Goal: Task Accomplishment & Management: Complete application form

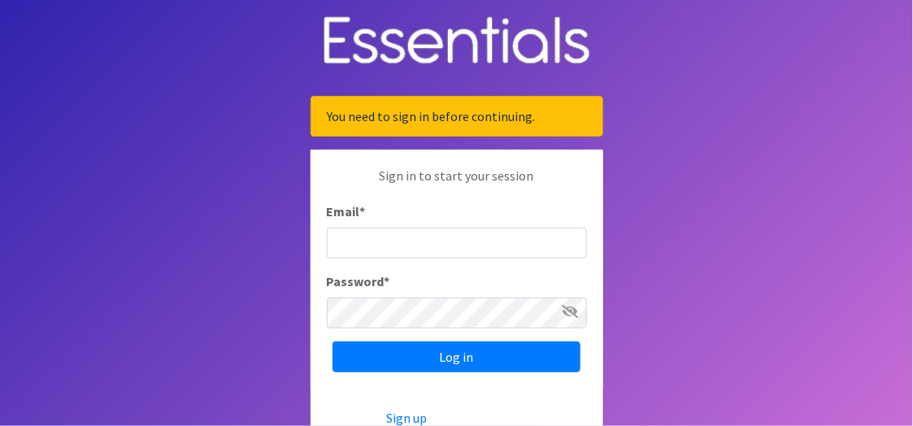
type input "[EMAIL_ADDRESS][DOMAIN_NAME]"
click at [568, 307] on icon at bounding box center [570, 311] width 16 height 13
click at [568, 307] on icon at bounding box center [571, 311] width 15 height 13
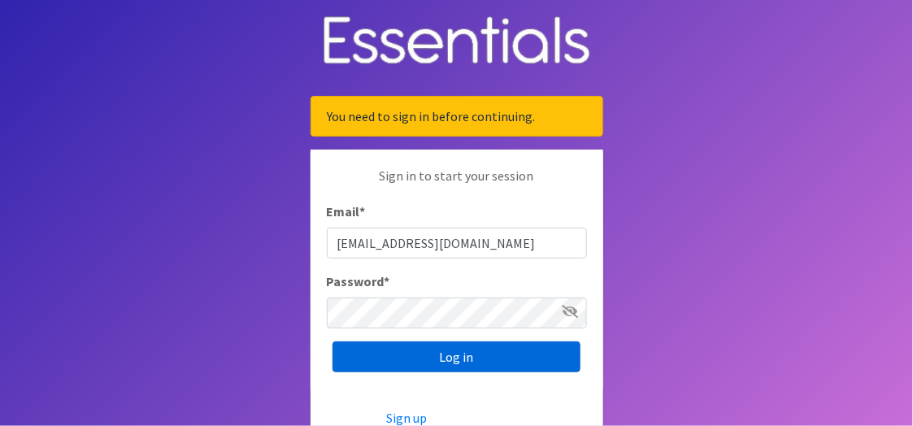
click at [448, 357] on input "Log in" at bounding box center [456, 356] width 248 height 31
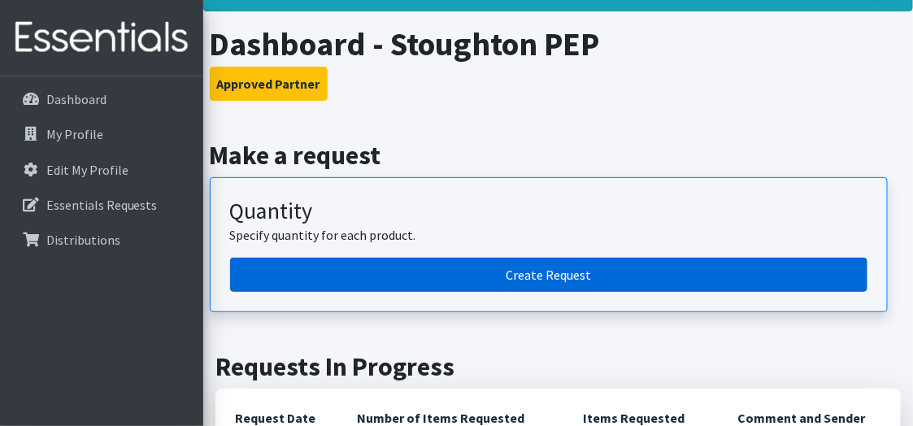
scroll to position [163, 0]
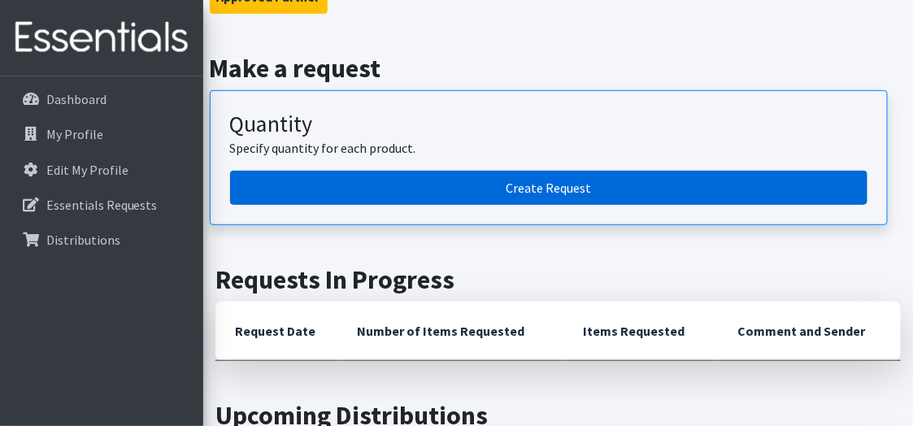
click at [516, 184] on link "Create Request" at bounding box center [548, 188] width 637 height 34
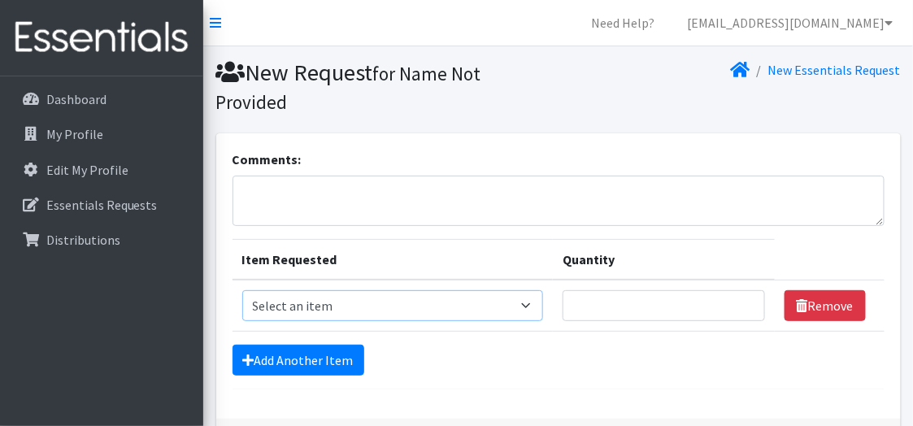
click at [532, 304] on select "Select an item Box - 2T-3T Pull-ups [200 Pull-ups/8 Packs] Box - 3T-4T Pull-ups…" at bounding box center [392, 305] width 301 height 31
select select "9774"
click at [242, 290] on select "Select an item Box - 2T-3T Pull-ups [200 Pull-ups/8 Packs] Box - 3T-4T Pull-ups…" at bounding box center [392, 305] width 301 height 31
click at [744, 300] on input "1" at bounding box center [663, 305] width 202 height 31
click at [744, 300] on input "2" at bounding box center [663, 305] width 202 height 31
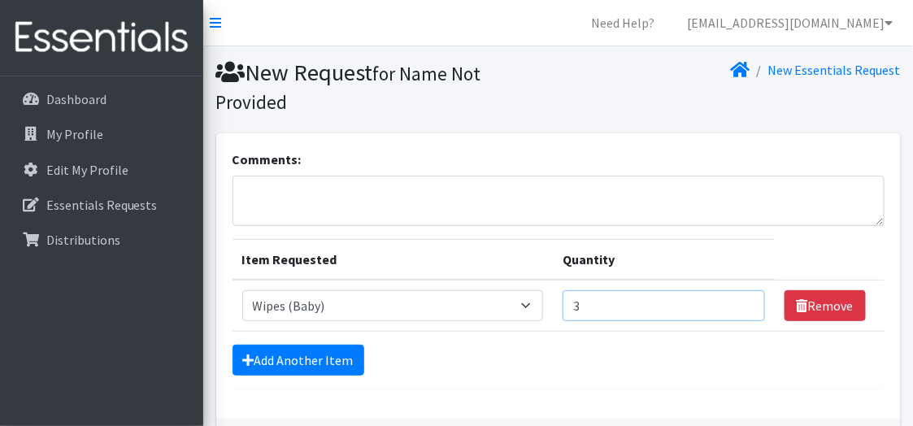
type input "3"
click at [744, 300] on input "3" at bounding box center [663, 305] width 202 height 31
click at [533, 301] on select "Select an item Box - 2T-3T Pull-ups [200 Pull-ups/8 Packs] Box - 3T-4T Pull-ups…" at bounding box center [392, 305] width 301 height 31
select select "14401"
click at [242, 290] on select "Select an item Box - 2T-3T Pull-ups [200 Pull-ups/8 Packs] Box - 3T-4T Pull-ups…" at bounding box center [392, 305] width 301 height 31
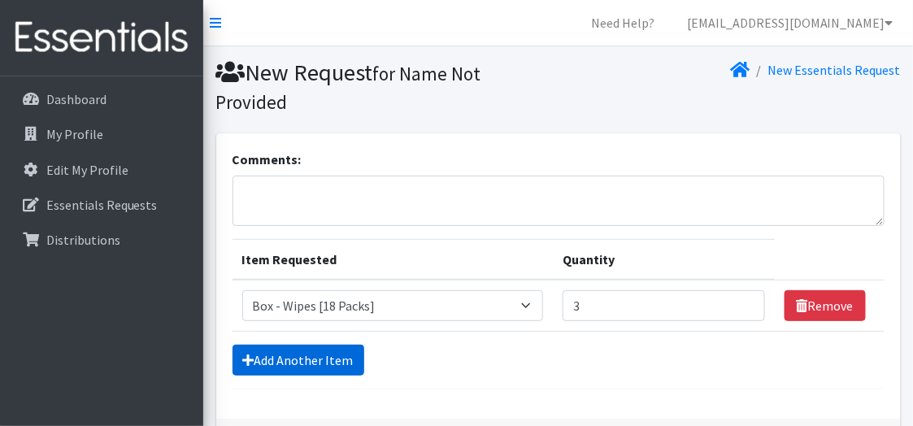
click at [297, 354] on link "Add Another Item" at bounding box center [298, 360] width 132 height 31
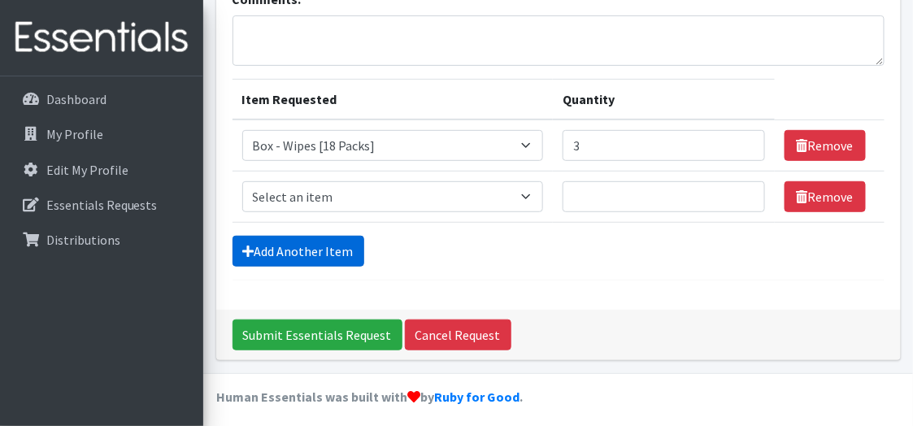
scroll to position [164, 0]
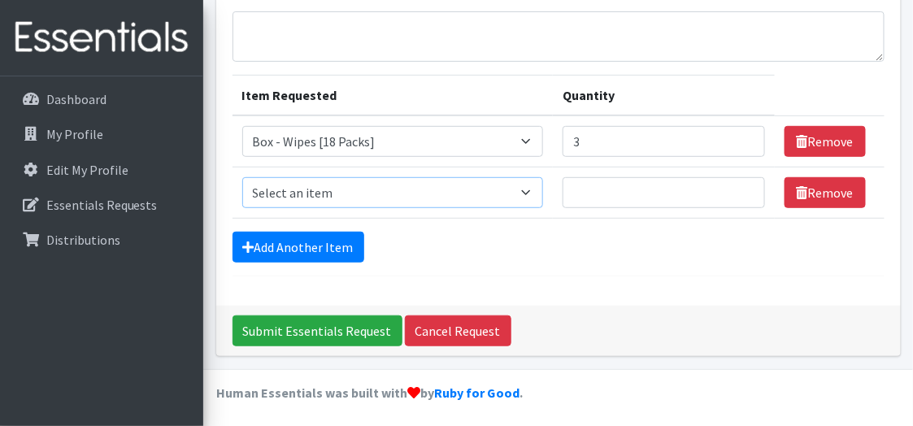
click at [533, 189] on select "Select an item Box - 2T-3T Pull-ups [200 Pull-ups/8 Packs] Box - 3T-4T Pull-ups…" at bounding box center [392, 192] width 301 height 31
select select "14399"
click at [242, 177] on select "Select an item Box - 2T-3T Pull-ups [200 Pull-ups/8 Packs] Box - 3T-4T Pull-ups…" at bounding box center [392, 192] width 301 height 31
click at [742, 186] on input "1" at bounding box center [663, 192] width 202 height 31
type input "2"
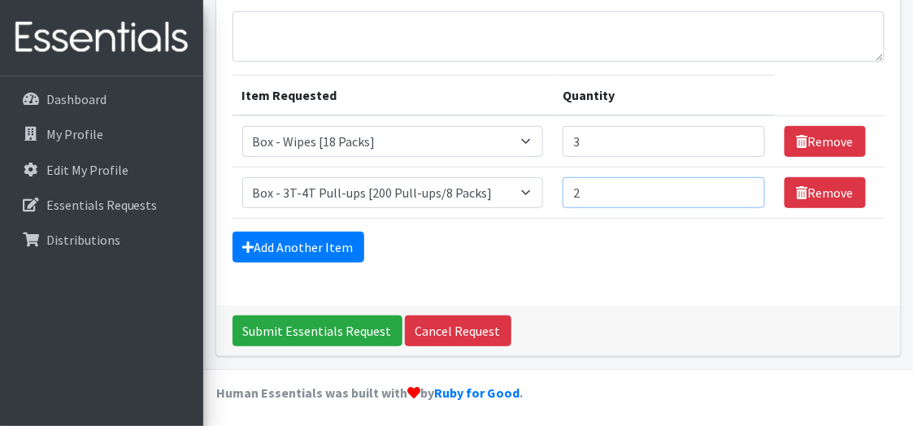
click at [742, 186] on input "2" at bounding box center [663, 192] width 202 height 31
click at [319, 237] on link "Add Another Item" at bounding box center [298, 247] width 132 height 31
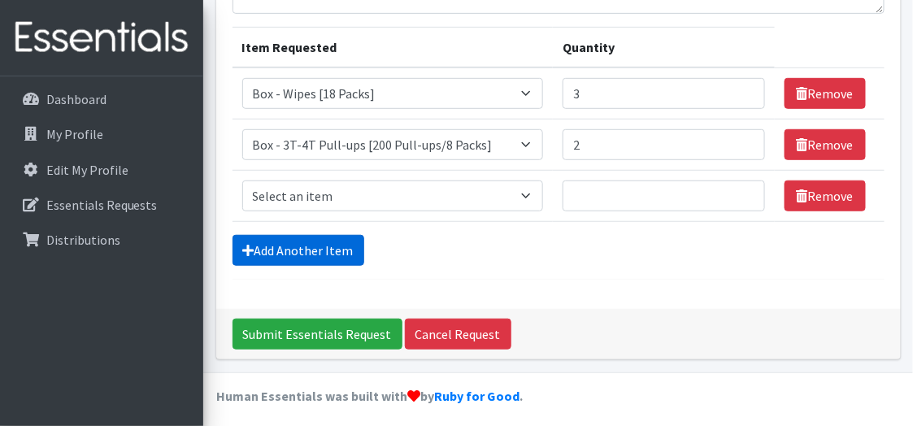
scroll to position [215, 0]
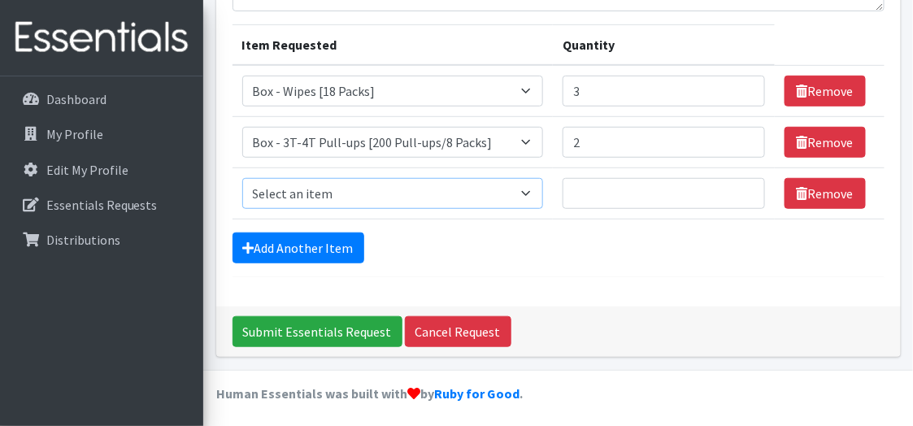
click at [536, 185] on select "Select an item Box - 2T-3T Pull-ups [200 Pull-ups/8 Packs] Box - 3T-4T Pull-ups…" at bounding box center [392, 193] width 301 height 31
select select "14400"
click at [242, 178] on select "Select an item Box - 2T-3T Pull-ups [200 Pull-ups/8 Packs] Box - 3T-4T Pull-ups…" at bounding box center [392, 193] width 301 height 31
click at [743, 188] on input "1" at bounding box center [663, 193] width 202 height 31
type input "2"
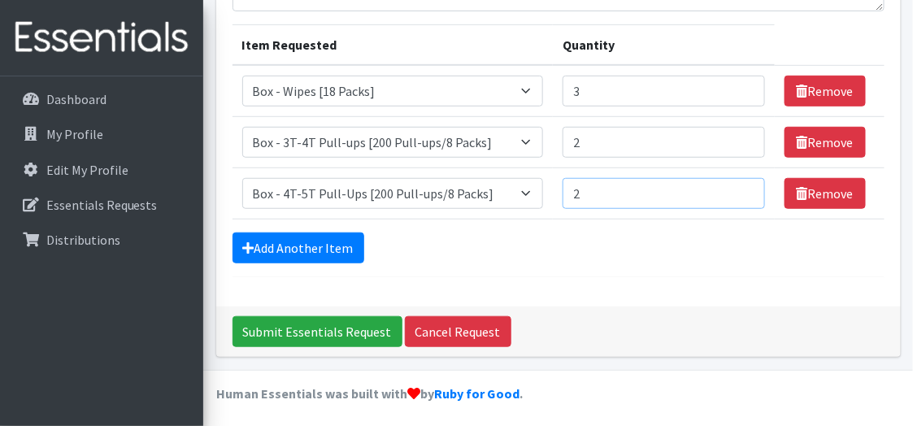
click at [743, 188] on input "2" at bounding box center [663, 193] width 202 height 31
click at [272, 243] on link "Add Another Item" at bounding box center [298, 247] width 132 height 31
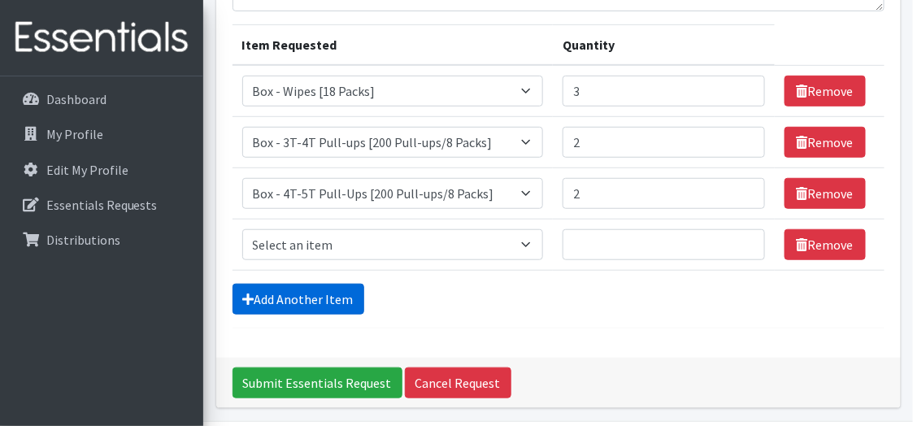
scroll to position [266, 0]
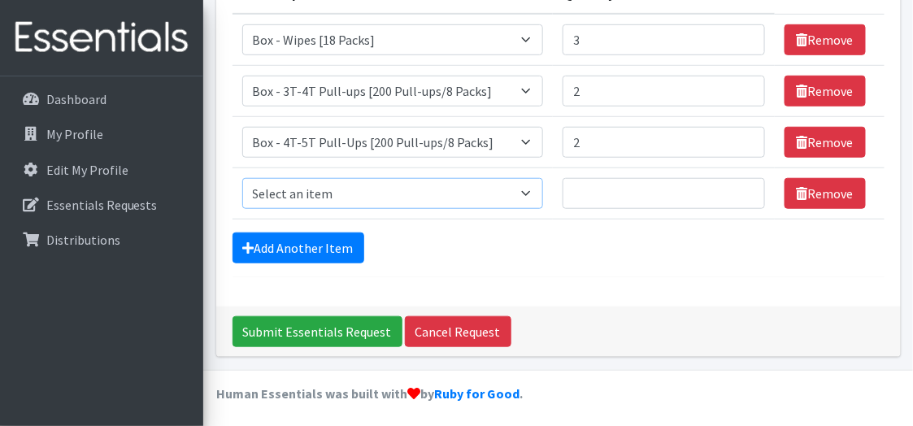
click at [534, 192] on select "Select an item Box - 2T-3T Pull-ups [200 Pull-ups/8 Packs] Box - 3T-4T Pull-ups…" at bounding box center [392, 193] width 301 height 31
select select "14396"
click at [242, 178] on select "Select an item Box - 2T-3T Pull-ups [200 Pull-ups/8 Packs] Box - 3T-4T Pull-ups…" at bounding box center [392, 193] width 301 height 31
type input "1"
click at [743, 185] on input "1" at bounding box center [663, 193] width 202 height 31
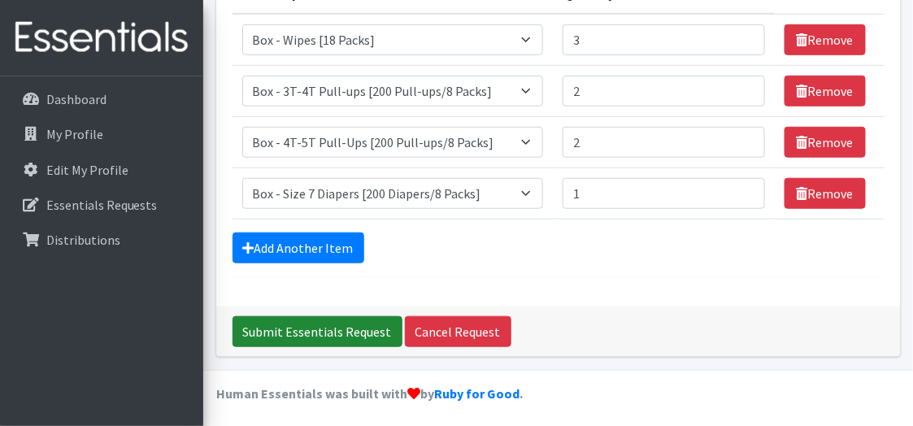
click at [327, 324] on input "Submit Essentials Request" at bounding box center [317, 331] width 170 height 31
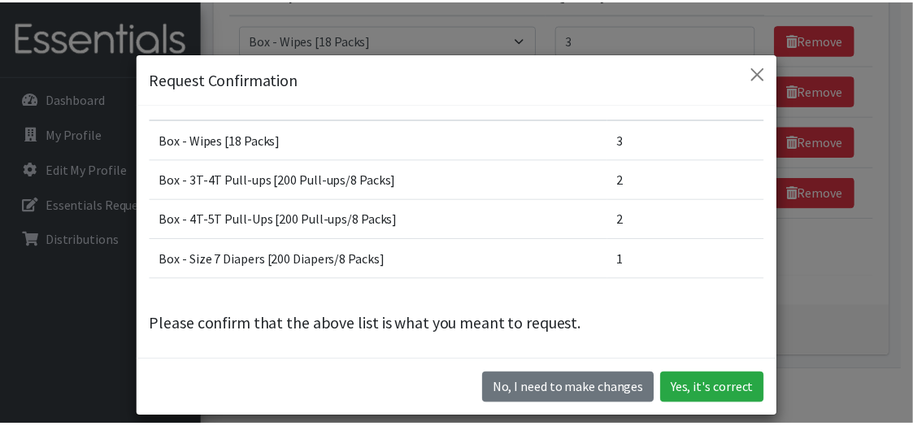
scroll to position [0, 0]
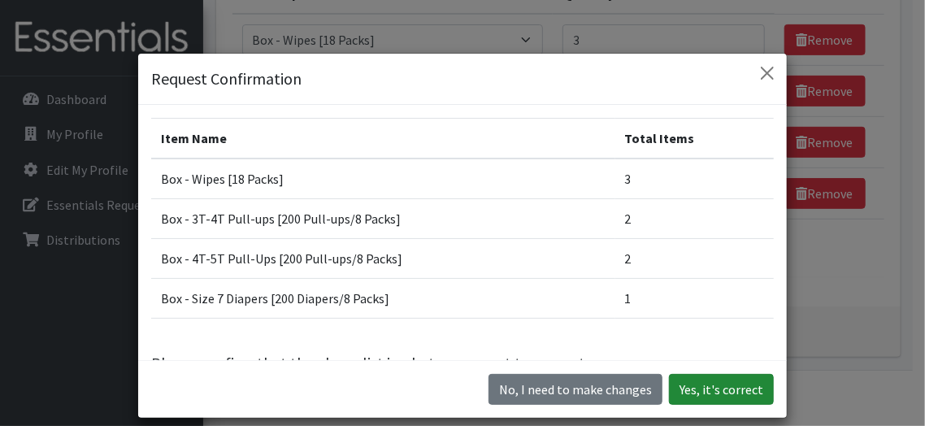
click at [711, 390] on button "Yes, it's correct" at bounding box center [721, 389] width 105 height 31
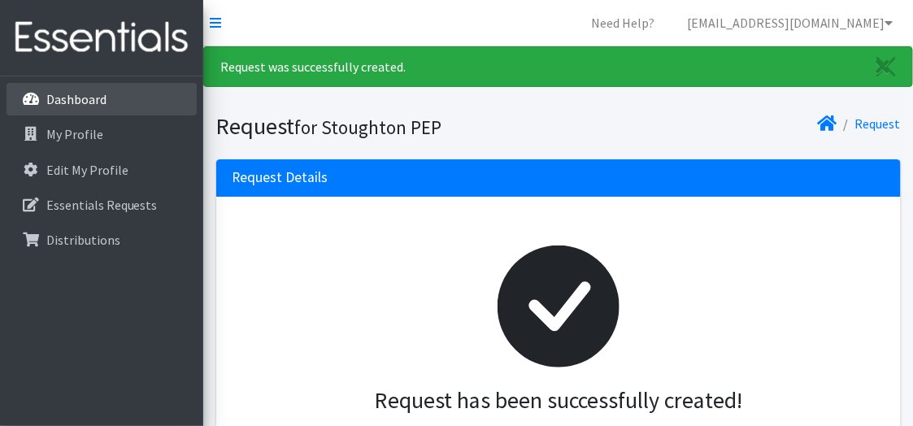
click at [62, 102] on p "Dashboard" at bounding box center [76, 99] width 60 height 16
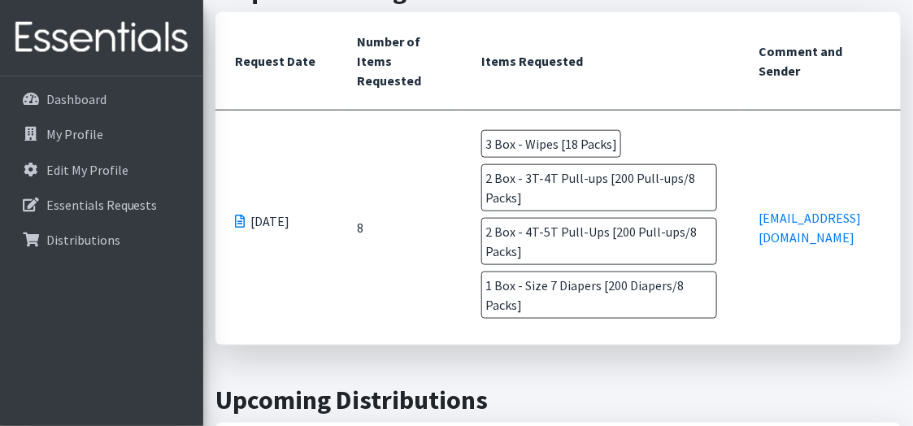
scroll to position [325, 0]
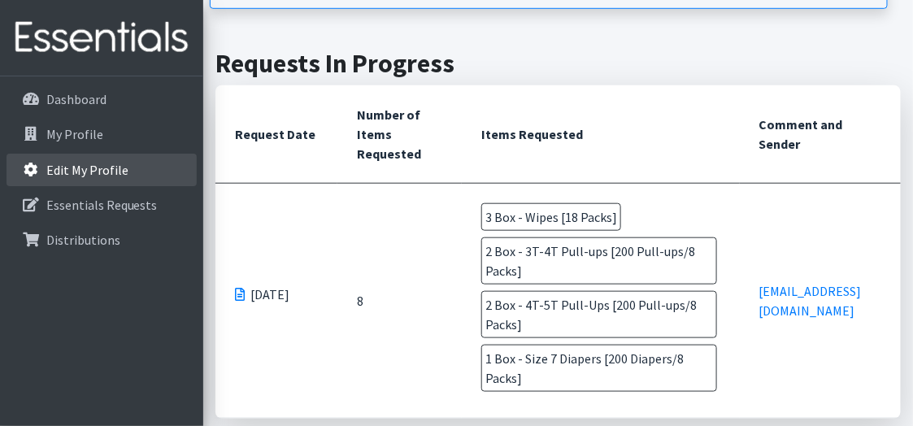
click at [67, 164] on p "Edit My Profile" at bounding box center [87, 170] width 82 height 16
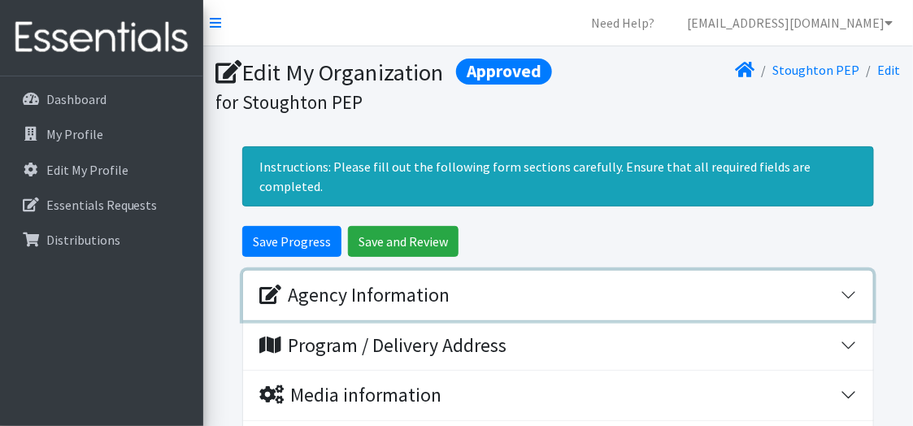
click at [362, 284] on div "Agency Information" at bounding box center [354, 296] width 190 height 24
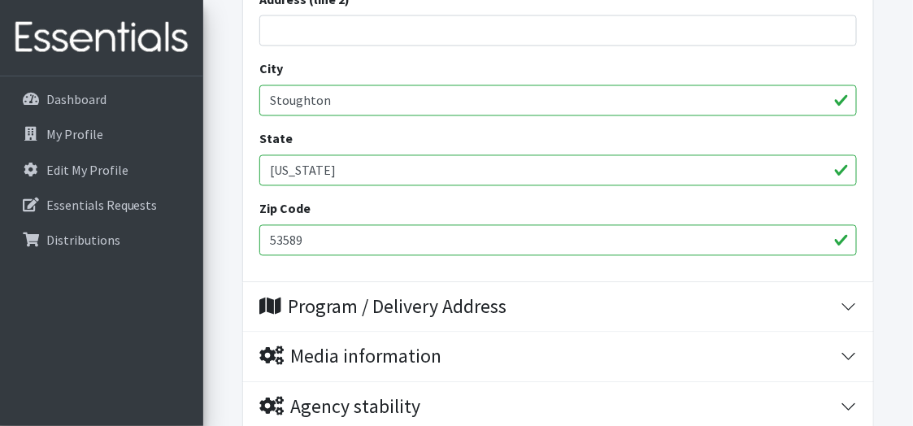
scroll to position [813, 0]
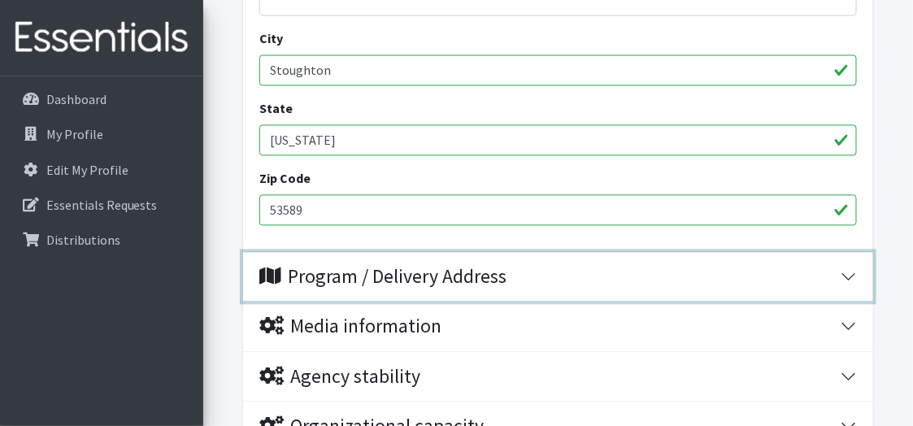
click at [410, 266] on div "Program / Delivery Address" at bounding box center [382, 278] width 247 height 24
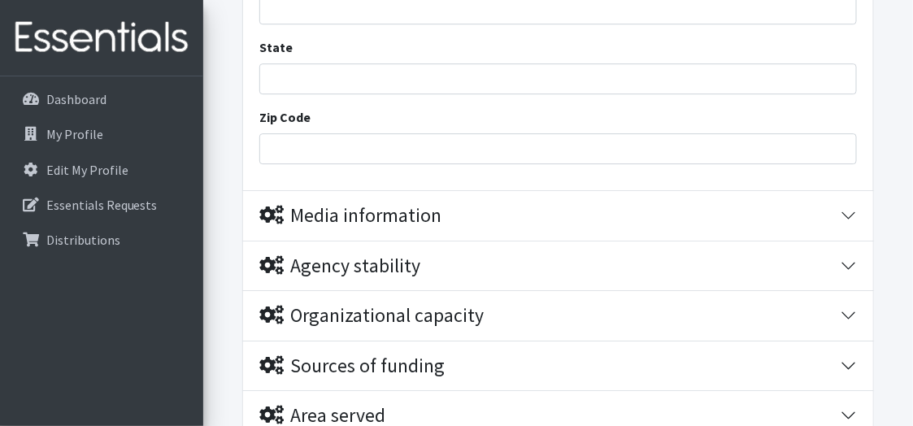
scroll to position [1300, 0]
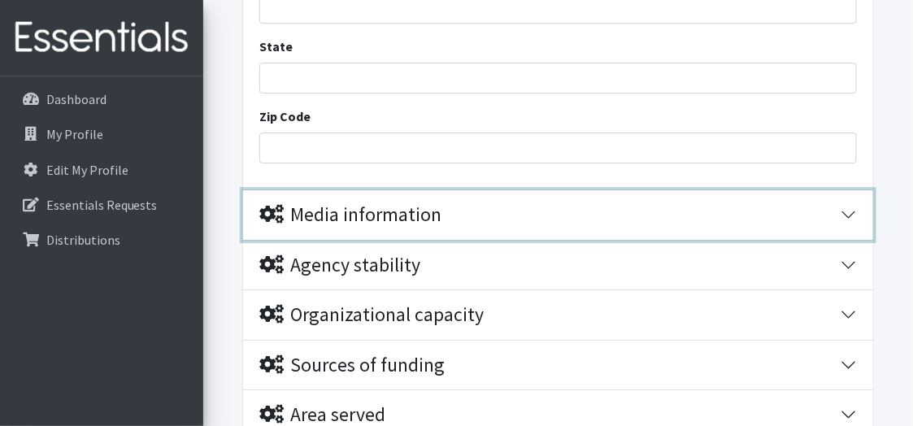
click at [419, 203] on div "Media information" at bounding box center [350, 215] width 182 height 24
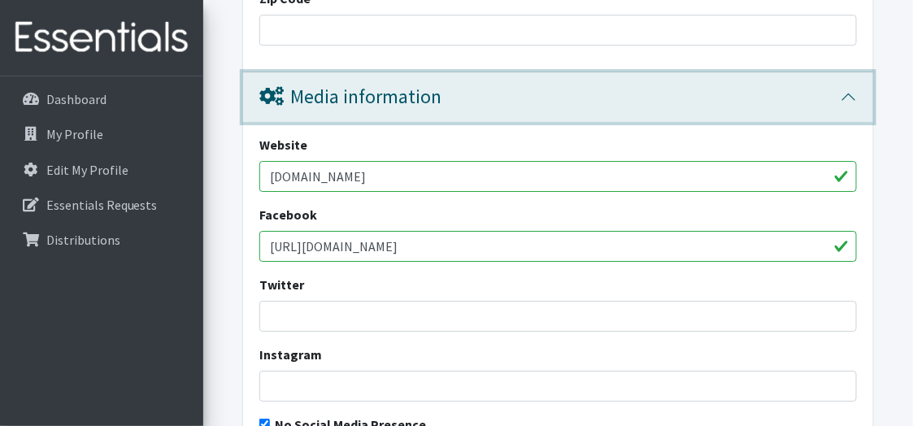
scroll to position [1218, 0]
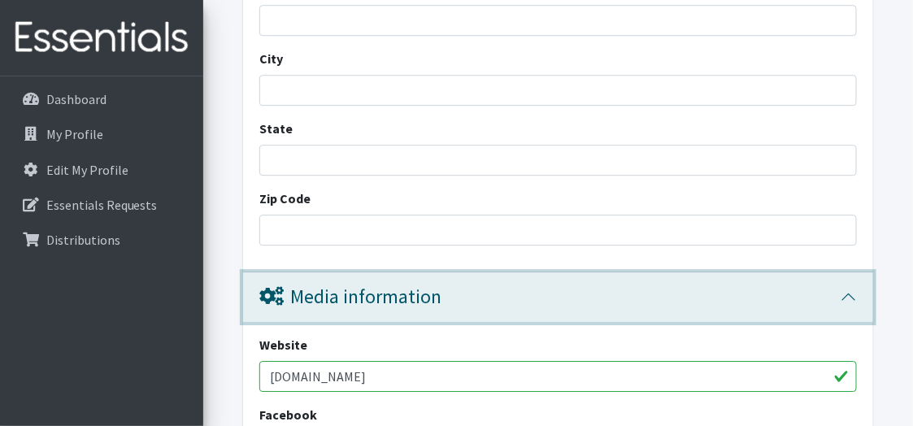
click at [852, 273] on button "Media information" at bounding box center [558, 297] width 630 height 50
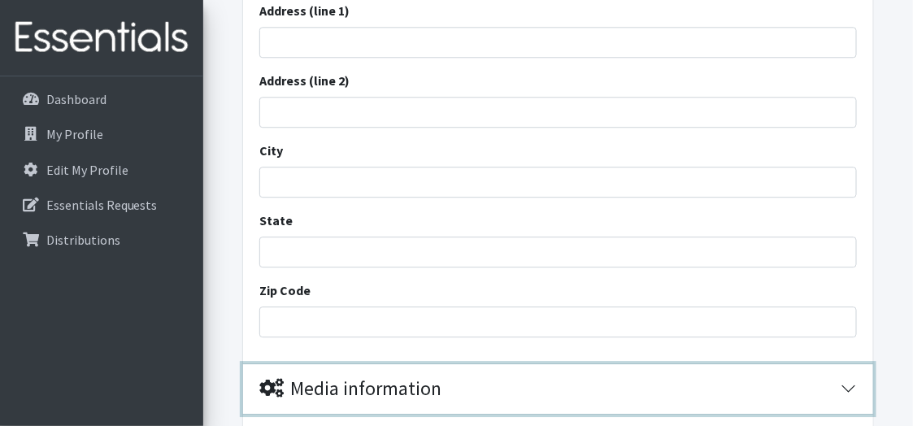
scroll to position [975, 0]
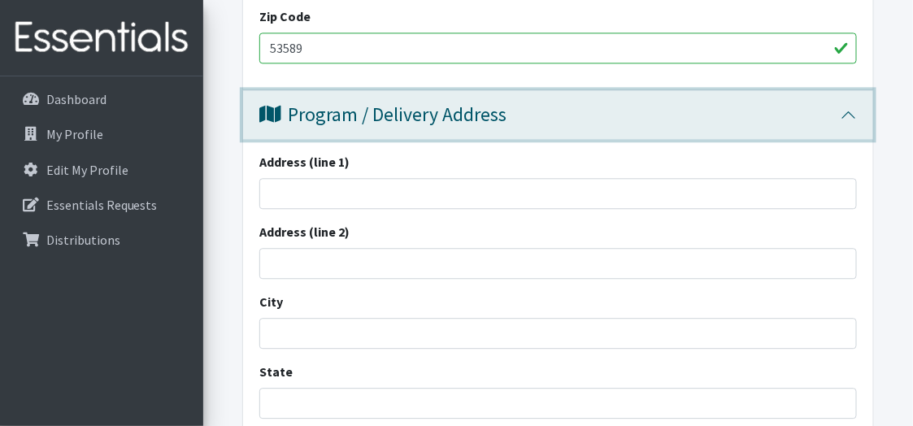
click at [852, 91] on button "Program / Delivery Address" at bounding box center [558, 115] width 630 height 50
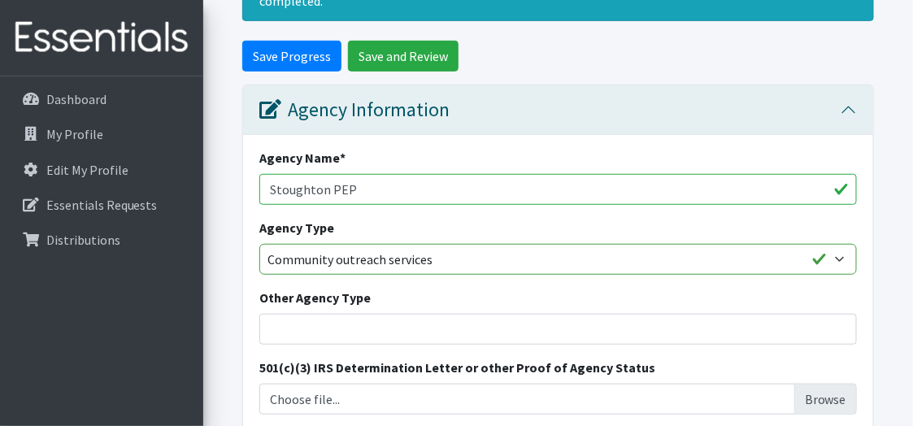
scroll to position [163, 0]
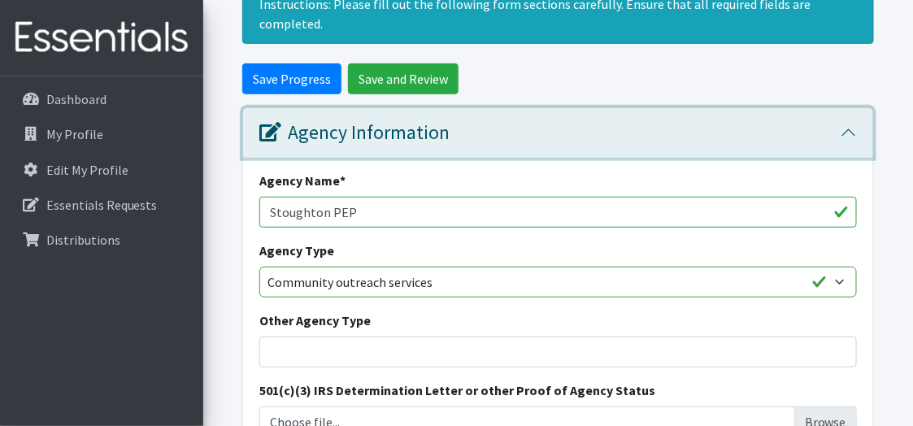
click at [851, 112] on button "Agency Information" at bounding box center [558, 133] width 630 height 50
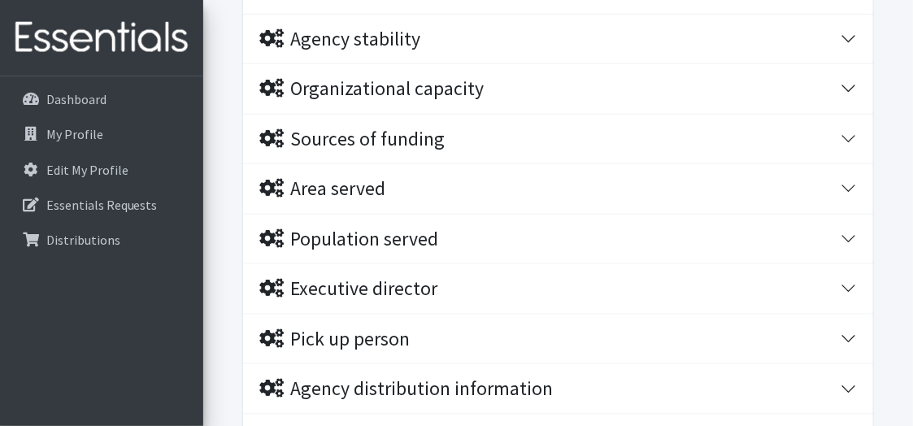
scroll to position [488, 0]
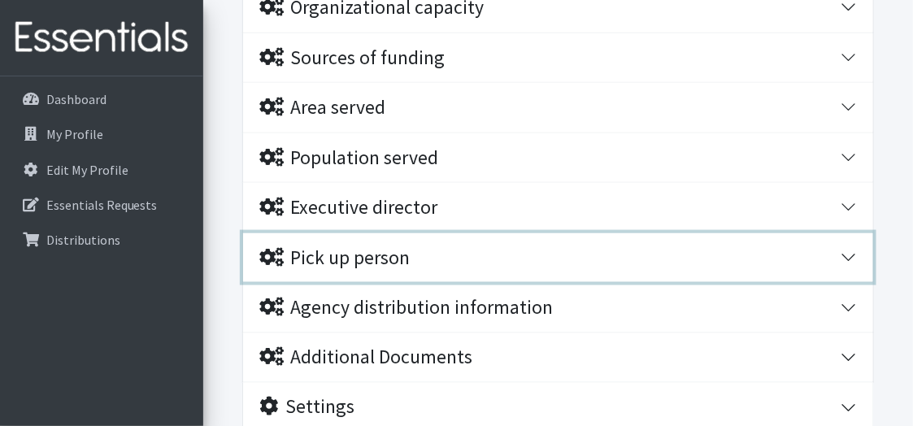
click at [396, 246] on div "Pick up person" at bounding box center [334, 258] width 150 height 24
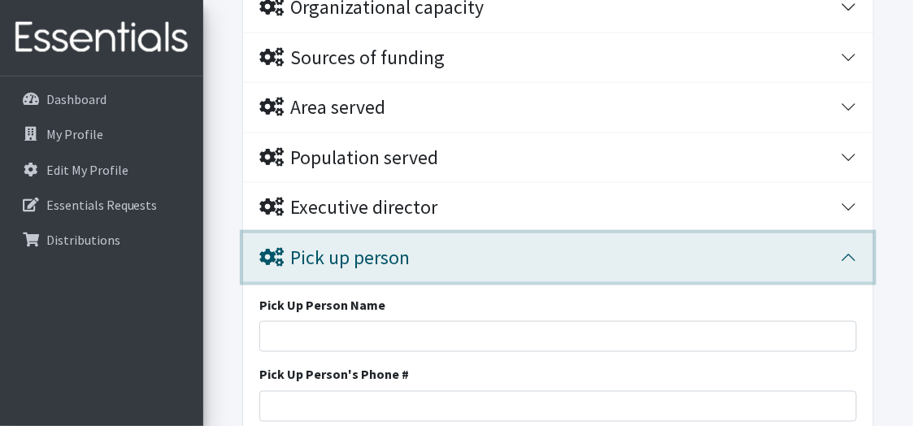
click at [848, 233] on button "Pick up person" at bounding box center [558, 258] width 630 height 50
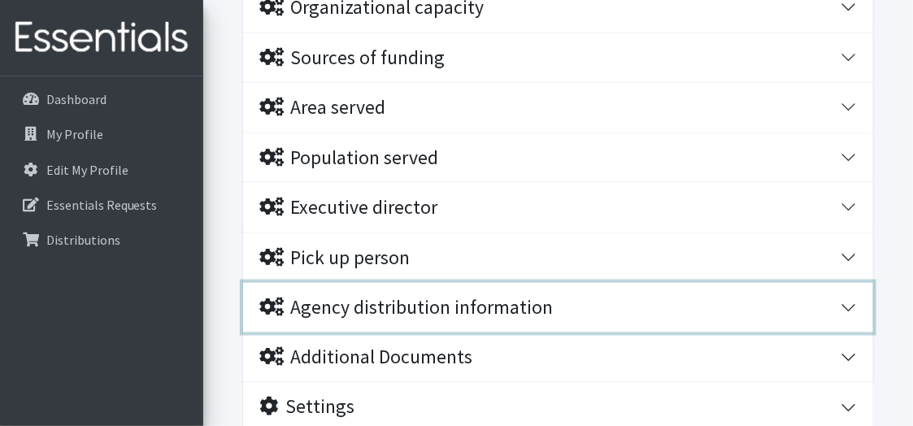
click at [470, 295] on button "Agency distribution information" at bounding box center [558, 308] width 630 height 50
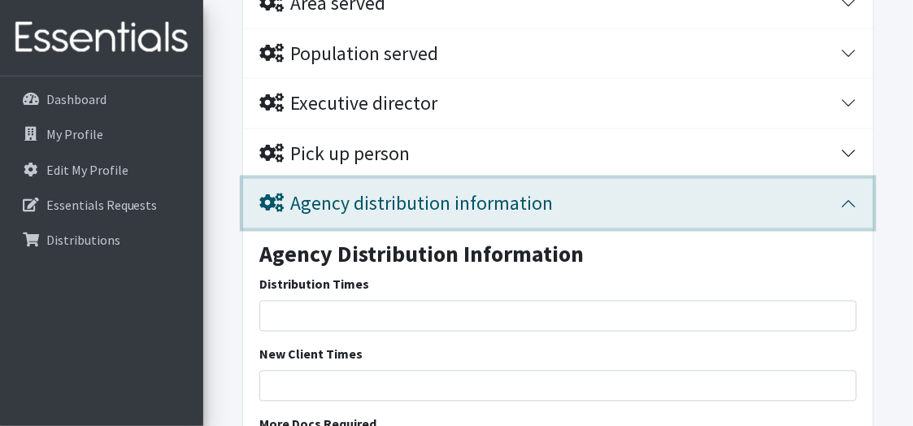
scroll to position [568, 0]
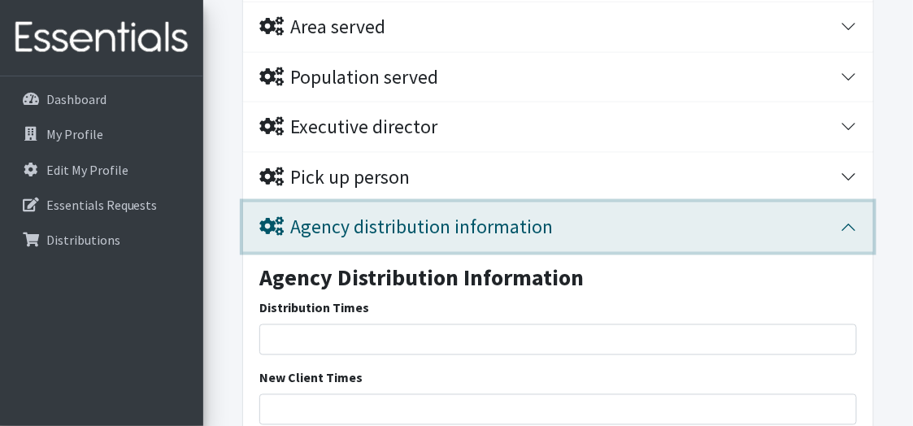
click at [850, 202] on button "Agency distribution information" at bounding box center [558, 227] width 630 height 50
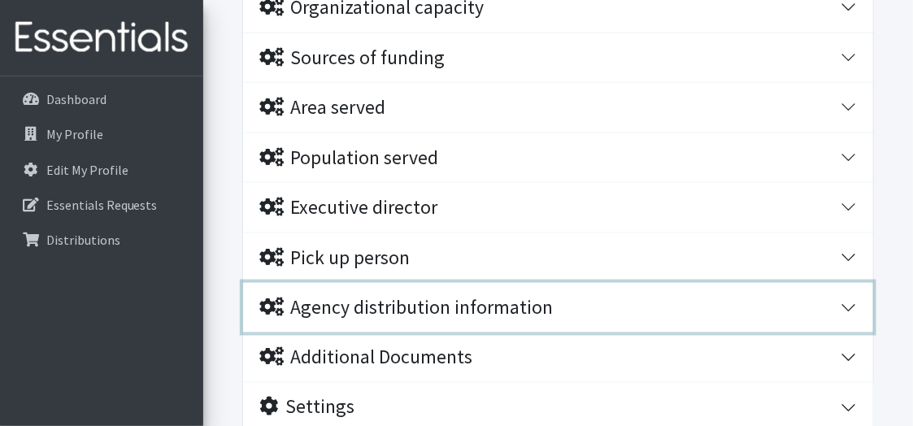
scroll to position [593, 0]
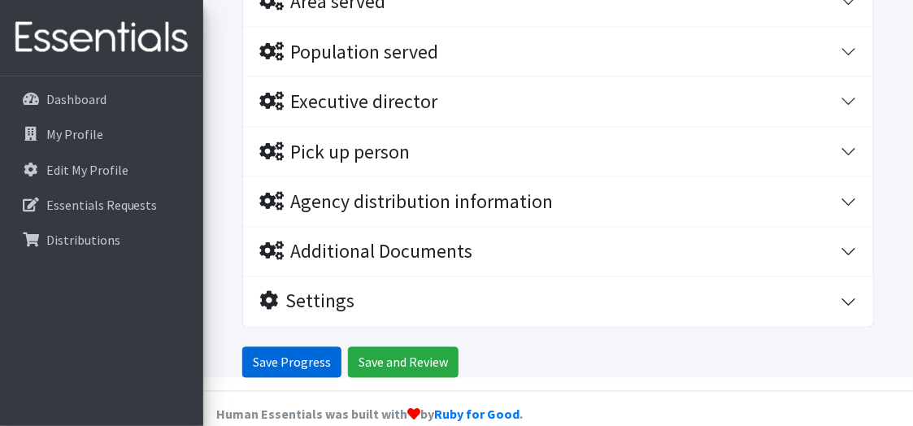
click at [294, 347] on input "Save Progress" at bounding box center [291, 362] width 99 height 31
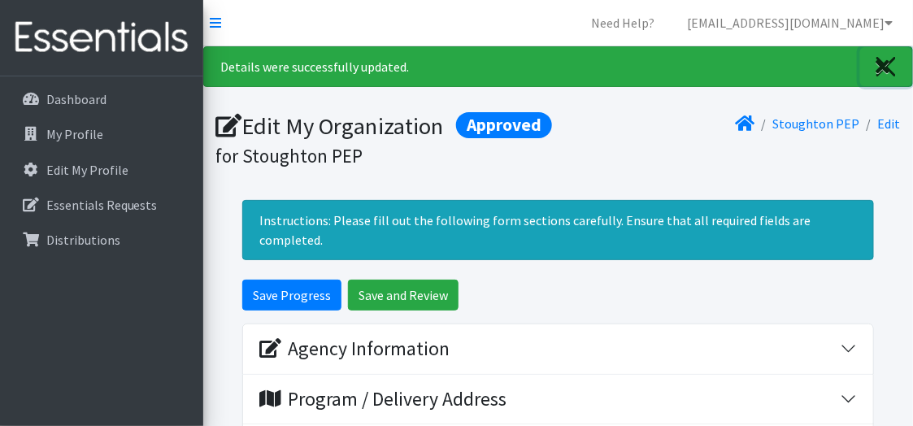
click at [878, 65] on icon "Close" at bounding box center [883, 67] width 14 height 20
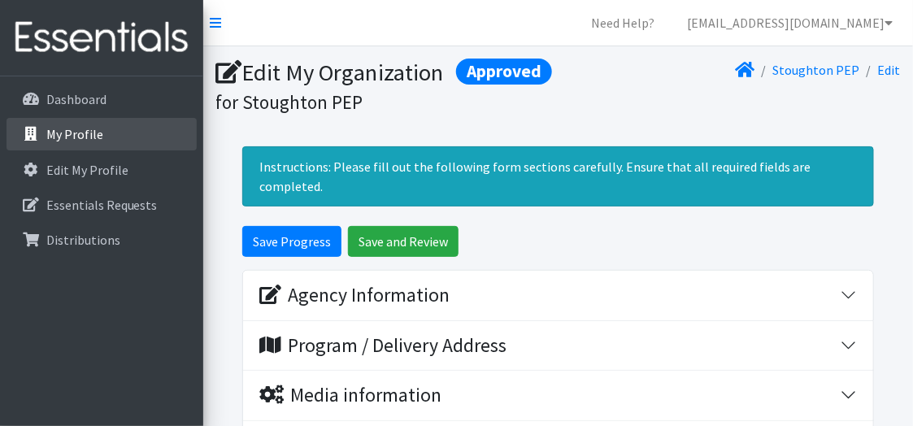
click at [67, 134] on p "My Profile" at bounding box center [74, 134] width 57 height 16
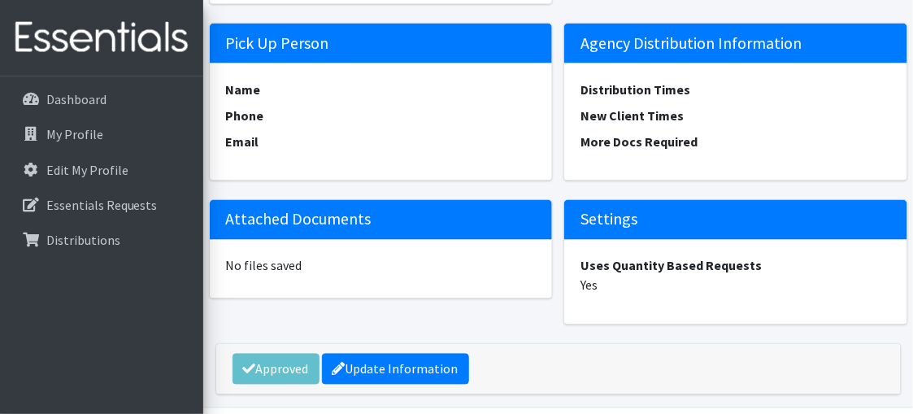
scroll to position [2312, 0]
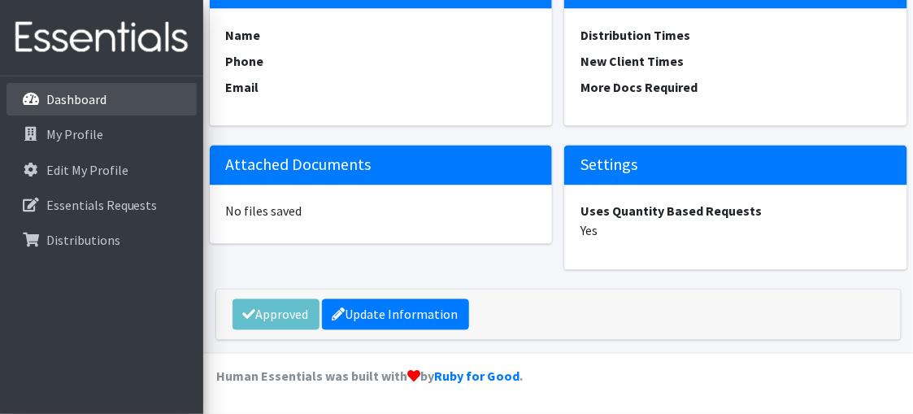
click at [72, 99] on p "Dashboard" at bounding box center [76, 99] width 60 height 16
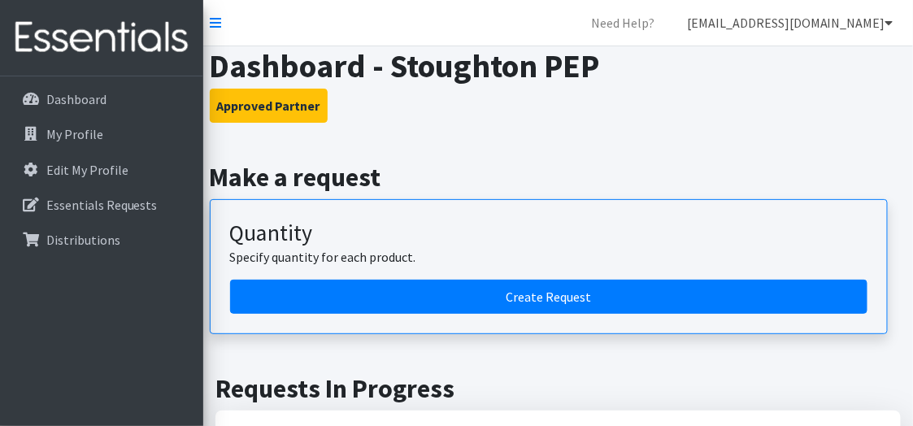
click at [887, 21] on icon at bounding box center [889, 22] width 8 height 13
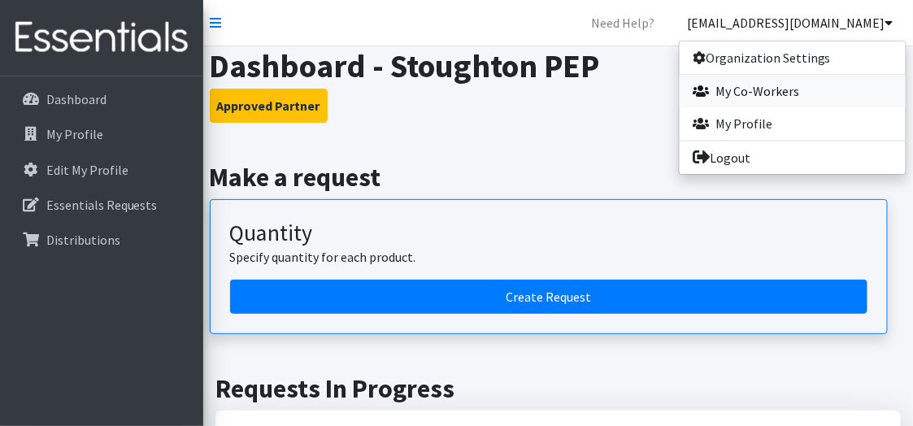
click at [753, 98] on link "My Co-Workers" at bounding box center [792, 91] width 226 height 33
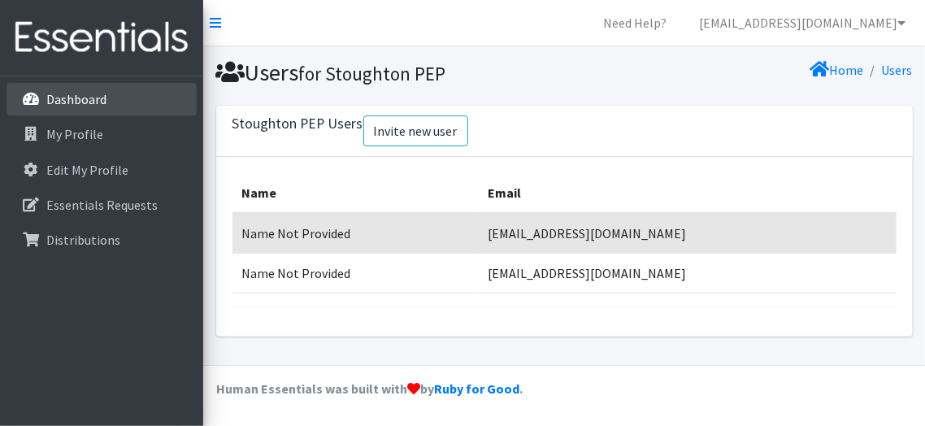
click at [64, 101] on p "Dashboard" at bounding box center [76, 99] width 60 height 16
